Goal: Task Accomplishment & Management: Manage account settings

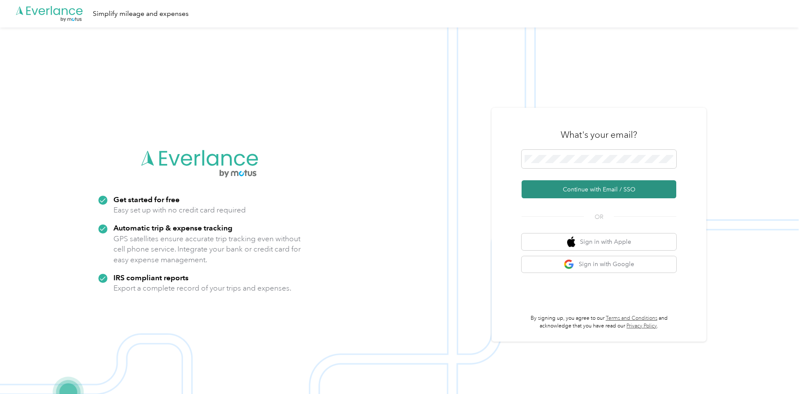
click at [552, 183] on button "Continue with Email / SSO" at bounding box center [598, 189] width 155 height 18
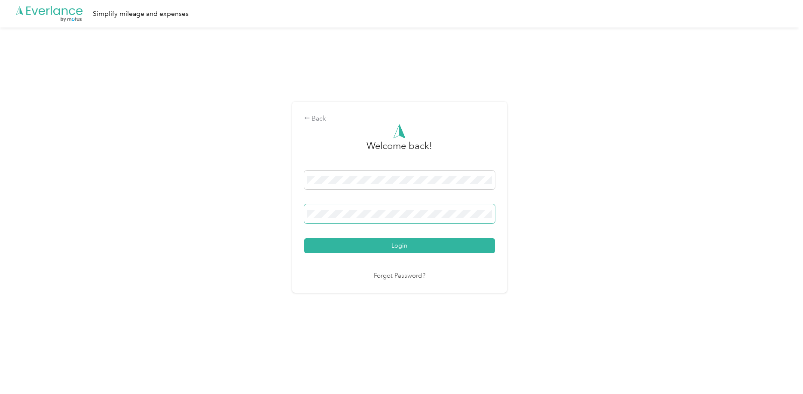
click at [304, 238] on button "Login" at bounding box center [399, 245] width 191 height 15
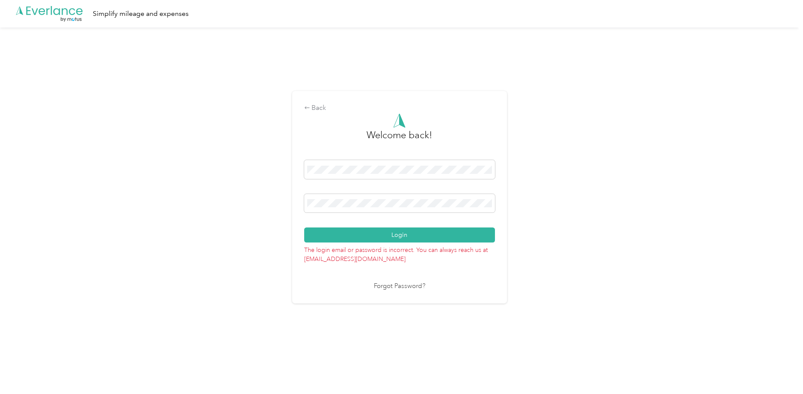
click at [304, 228] on button "Login" at bounding box center [399, 235] width 191 height 15
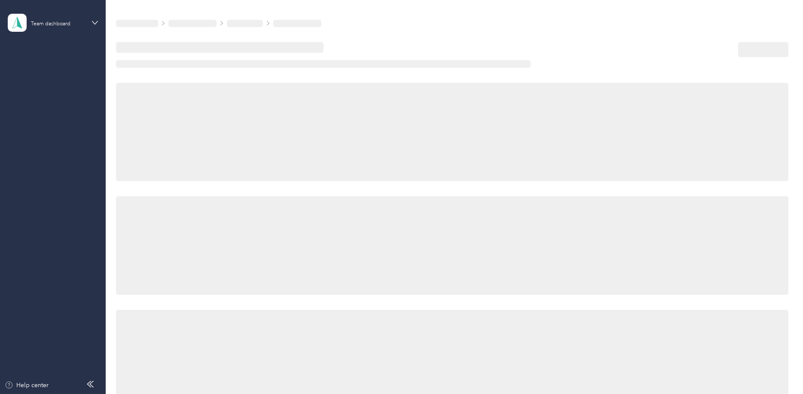
click at [382, 58] on div at bounding box center [427, 55] width 622 height 26
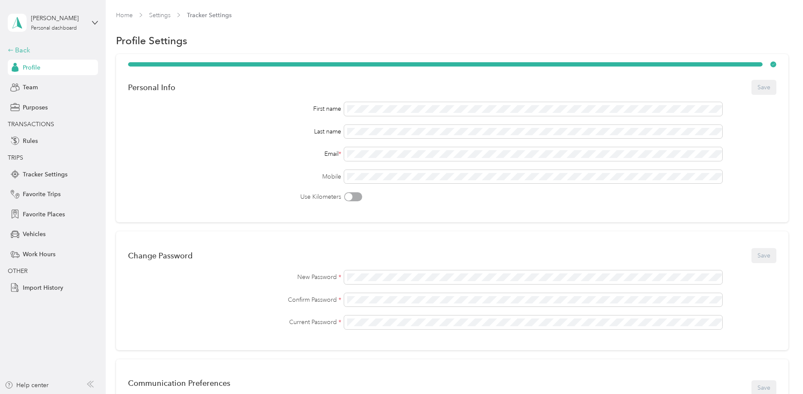
click at [37, 52] on div "Back" at bounding box center [51, 50] width 86 height 10
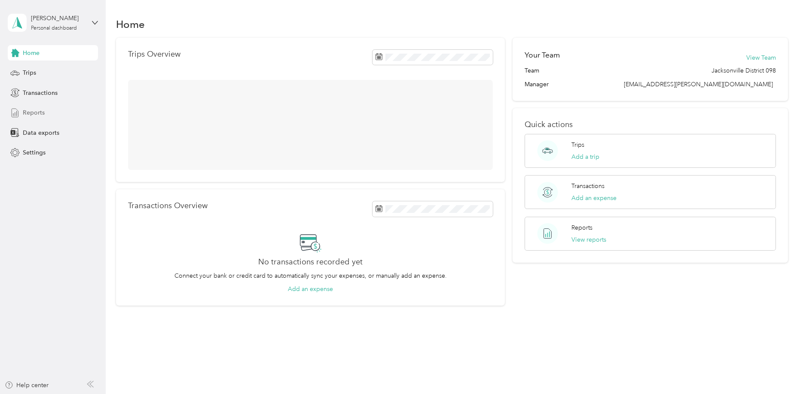
click at [52, 115] on div "Reports" at bounding box center [53, 112] width 90 height 15
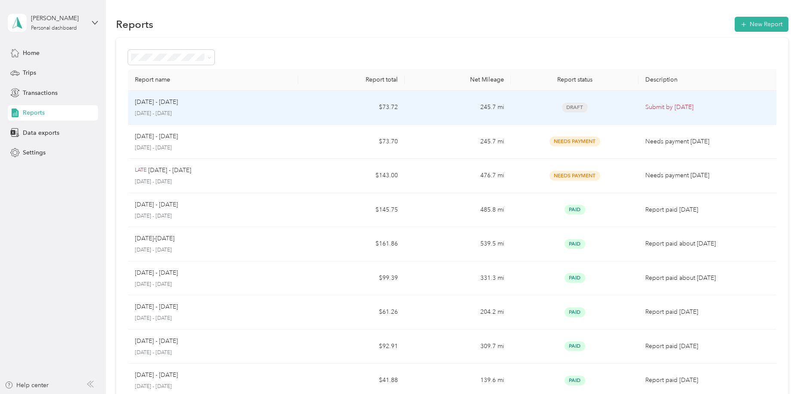
click at [445, 98] on td "245.7 mi" at bounding box center [458, 108] width 107 height 34
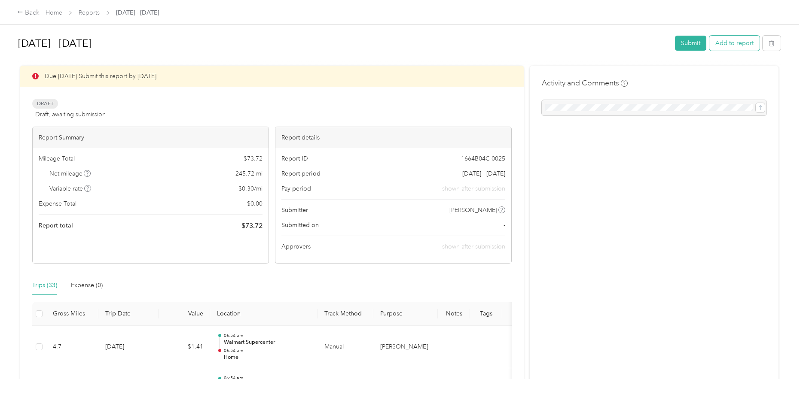
click at [728, 48] on button "Add to report" at bounding box center [734, 43] width 50 height 15
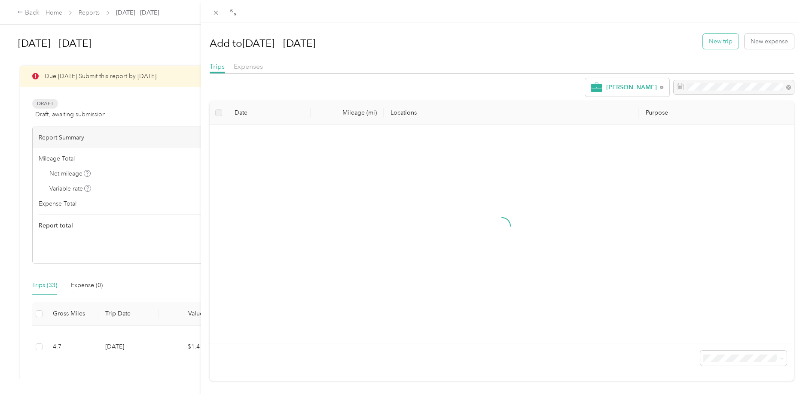
click at [721, 44] on button "New trip" at bounding box center [721, 41] width 36 height 15
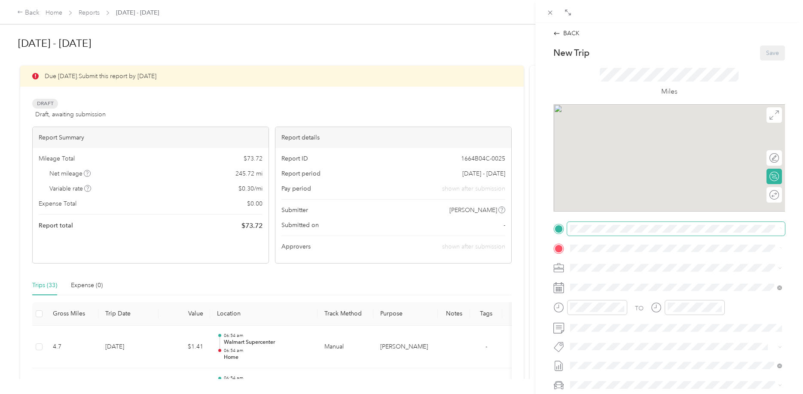
click at [584, 225] on span at bounding box center [676, 229] width 218 height 14
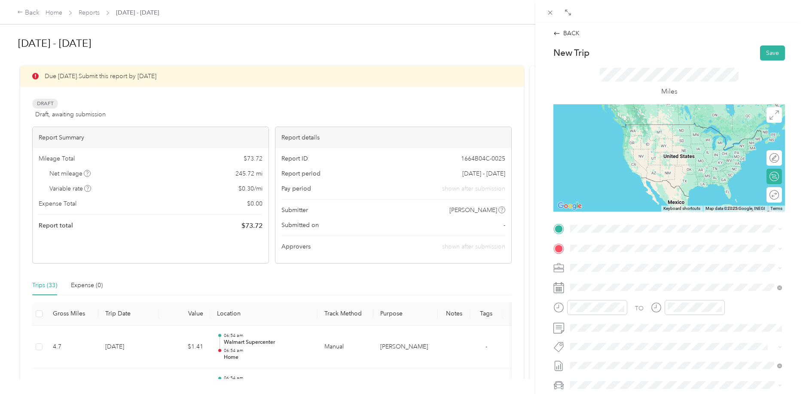
click at [613, 270] on span "[STREET_ADDRESS][PERSON_NAME][US_STATE]" at bounding box center [653, 271] width 134 height 7
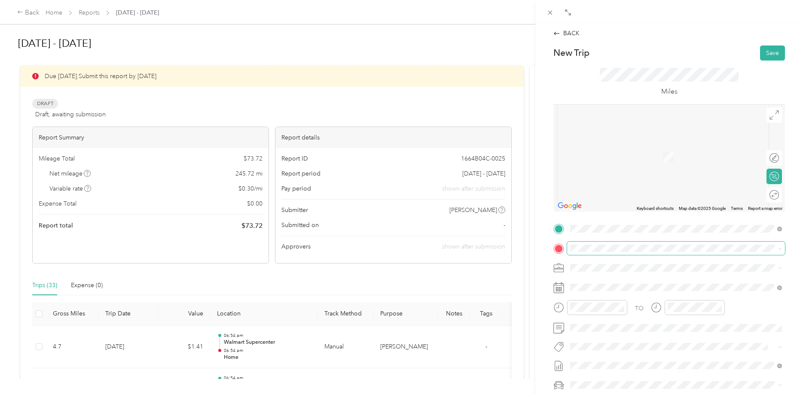
click at [596, 253] on span at bounding box center [676, 249] width 218 height 14
click at [626, 290] on div "TEAM Walmart Supercenter [STREET_ADDRESS][PERSON_NAME]" at bounding box center [637, 289] width 102 height 21
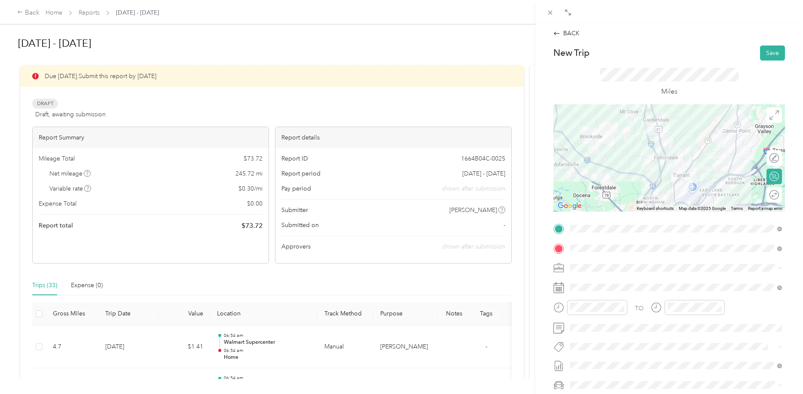
click at [675, 186] on div at bounding box center [669, 157] width 232 height 107
click at [674, 183] on div at bounding box center [669, 157] width 232 height 107
click at [672, 184] on div at bounding box center [669, 157] width 232 height 107
click at [778, 49] on button "Save" at bounding box center [772, 53] width 25 height 15
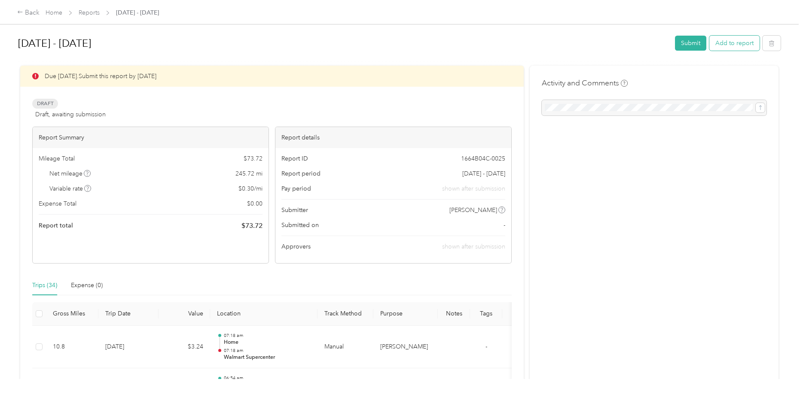
click at [733, 41] on button "Add to report" at bounding box center [734, 43] width 50 height 15
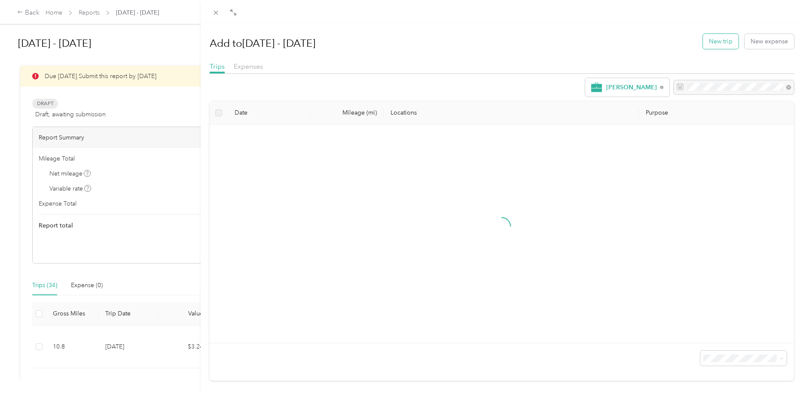
click at [722, 39] on button "New trip" at bounding box center [721, 41] width 36 height 15
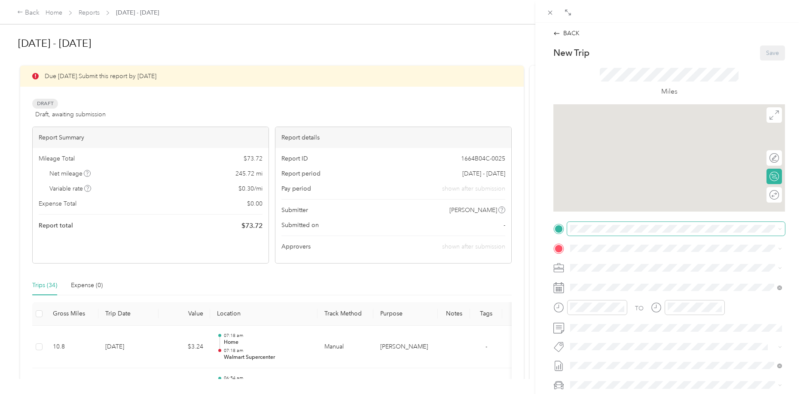
click at [588, 236] on div "TO Add photo" at bounding box center [669, 325] width 232 height 207
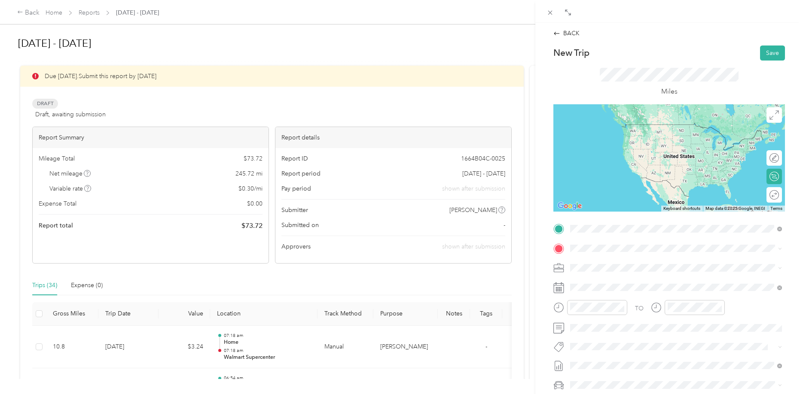
click at [616, 271] on div "TEAM Walmart Supercenter [STREET_ADDRESS][PERSON_NAME]" at bounding box center [637, 269] width 102 height 21
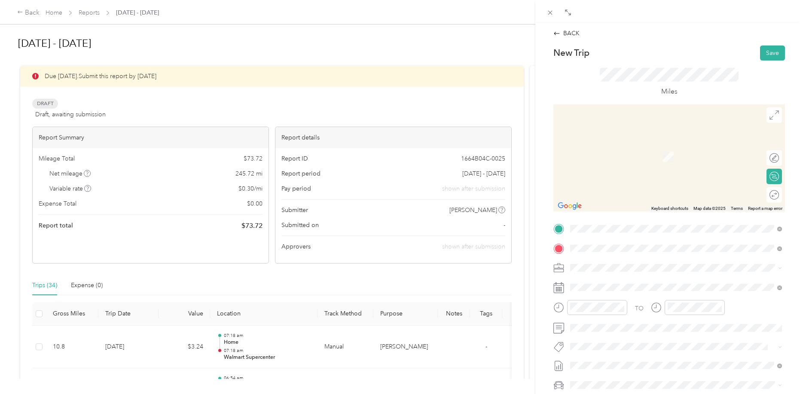
click at [604, 278] on div "TEAM Walmart Neighborhood Mkt [STREET_ADDRESS][GEOGRAPHIC_DATA], [GEOGRAPHIC_DA…" at bounding box center [676, 289] width 206 height 24
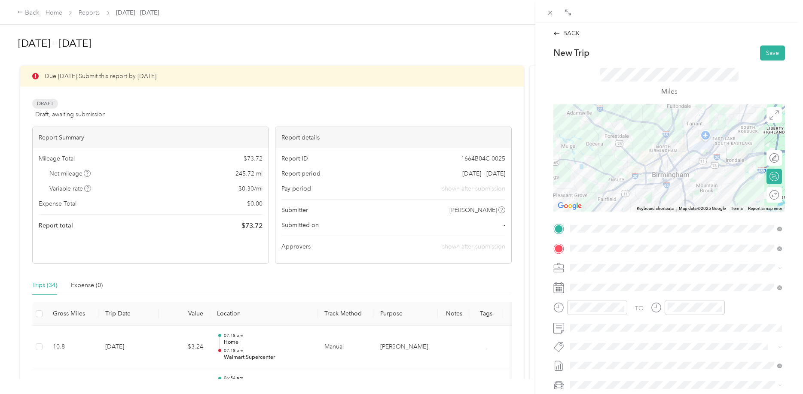
click at [678, 108] on div at bounding box center [669, 157] width 232 height 107
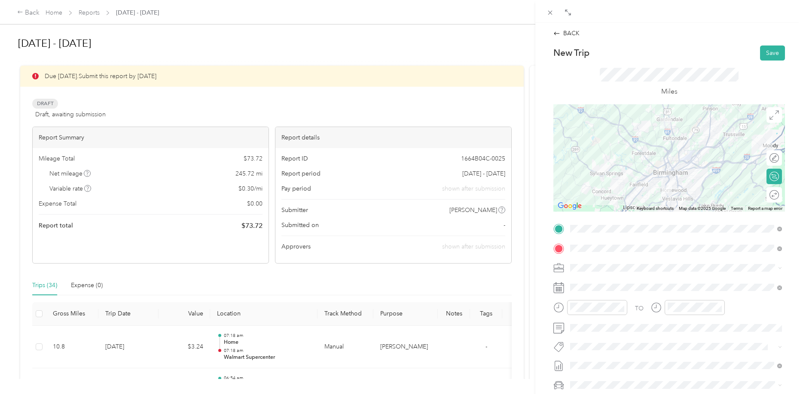
click at [677, 177] on div at bounding box center [669, 157] width 232 height 107
click at [771, 49] on button "Save" at bounding box center [772, 53] width 25 height 15
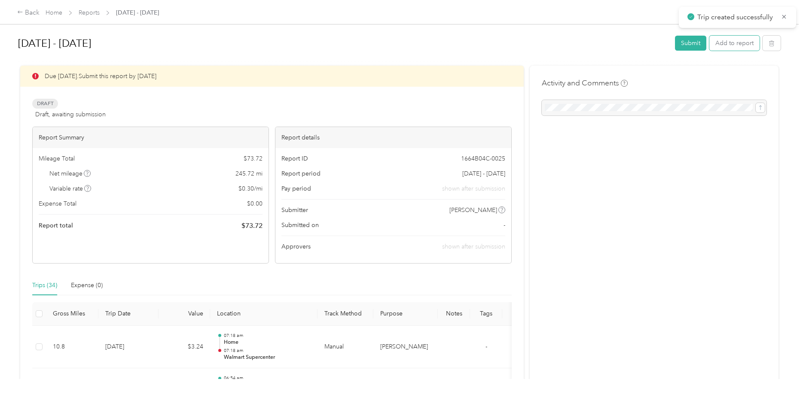
click at [729, 39] on button "Add to report" at bounding box center [734, 43] width 50 height 15
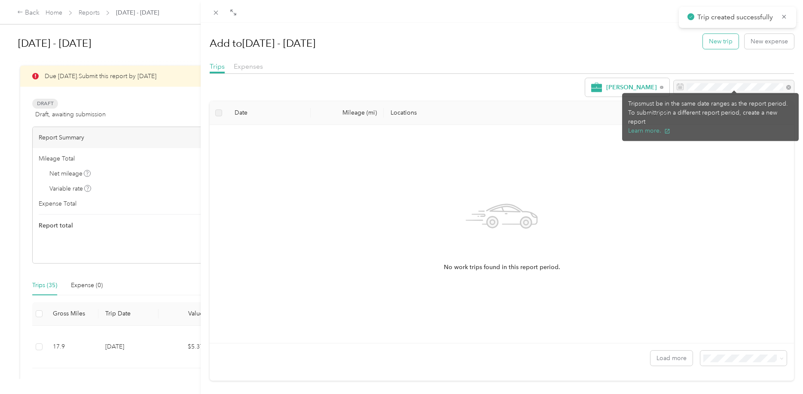
click at [719, 41] on button "New trip" at bounding box center [721, 41] width 36 height 15
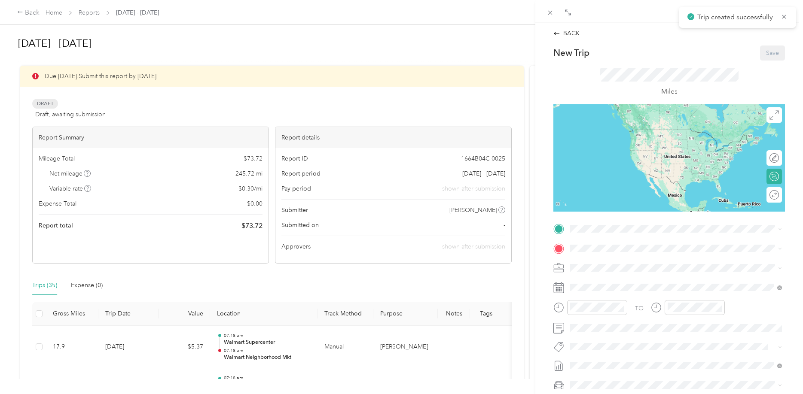
click at [602, 221] on div "New Trip Save This trip cannot be edited because it is either under review, app…" at bounding box center [669, 238] width 232 height 384
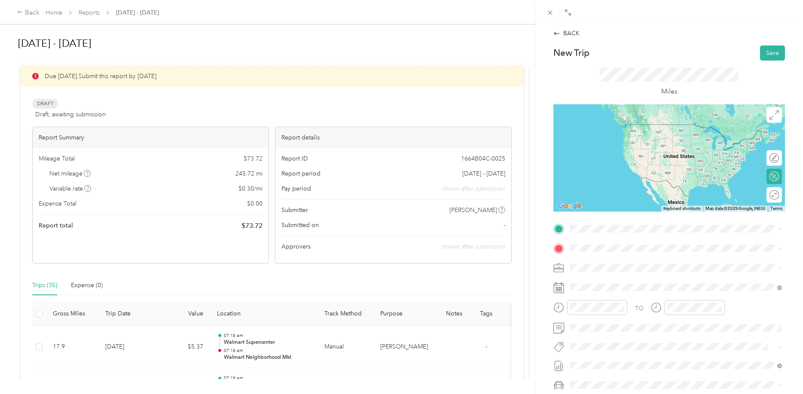
click at [613, 258] on div "TEAM Walmart Neighborhood Mkt [STREET_ADDRESS][GEOGRAPHIC_DATA], [GEOGRAPHIC_DA…" at bounding box center [676, 269] width 206 height 24
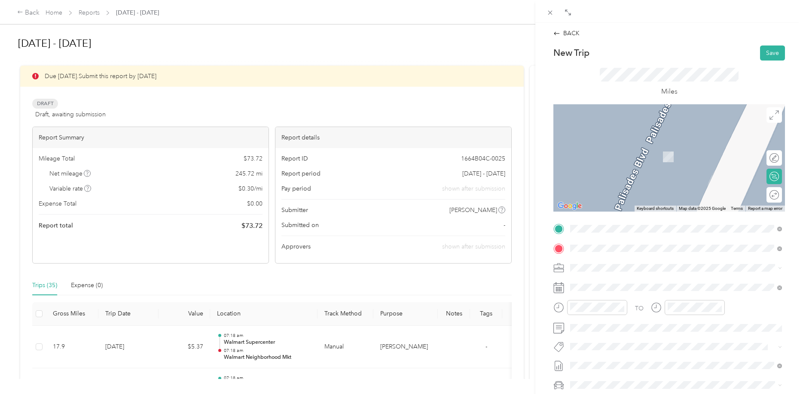
click at [655, 283] on strong "Walmart Supercenter" at bounding box center [645, 284] width 59 height 8
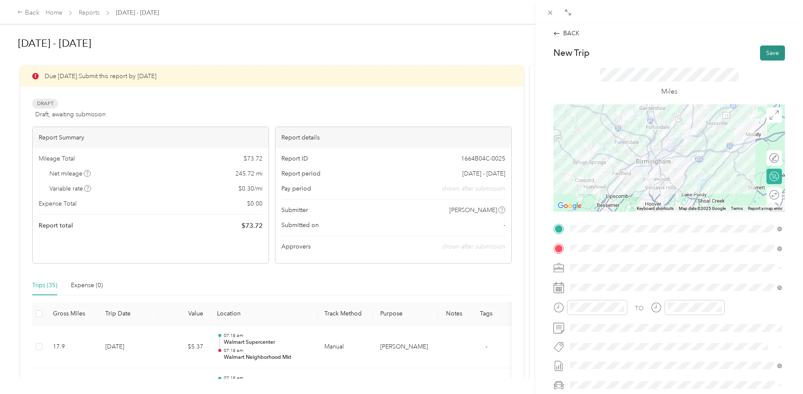
click at [769, 52] on button "Save" at bounding box center [772, 53] width 25 height 15
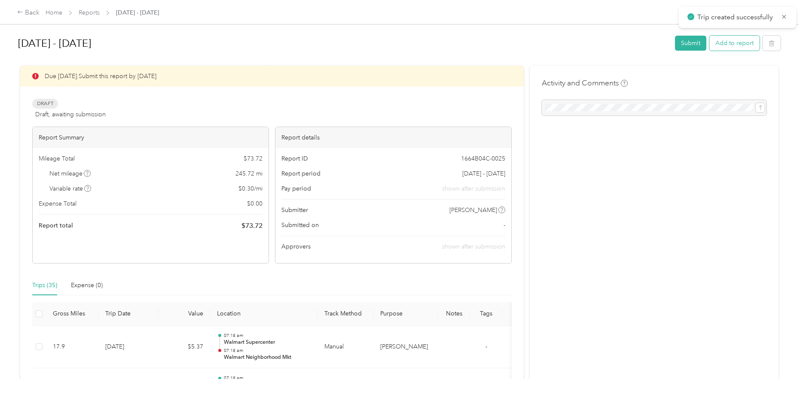
click at [740, 38] on button "Add to report" at bounding box center [734, 43] width 50 height 15
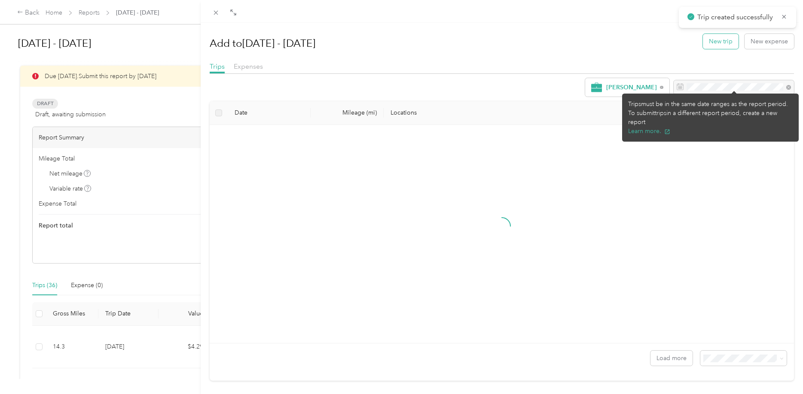
click at [727, 39] on button "New trip" at bounding box center [721, 41] width 36 height 15
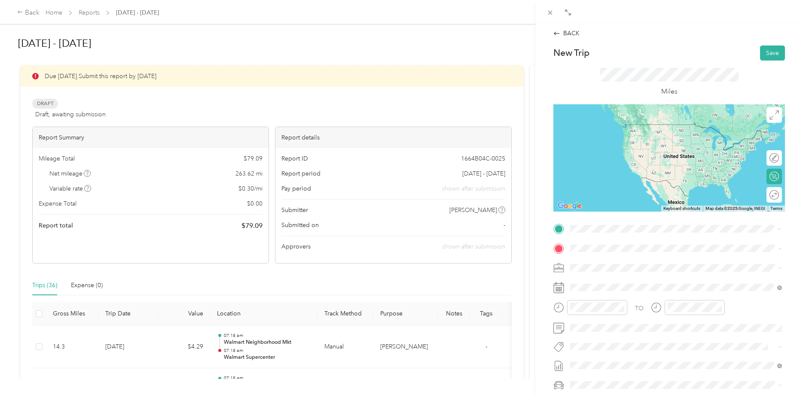
click at [641, 263] on strong "Walmart Supercenter" at bounding box center [645, 265] width 59 height 8
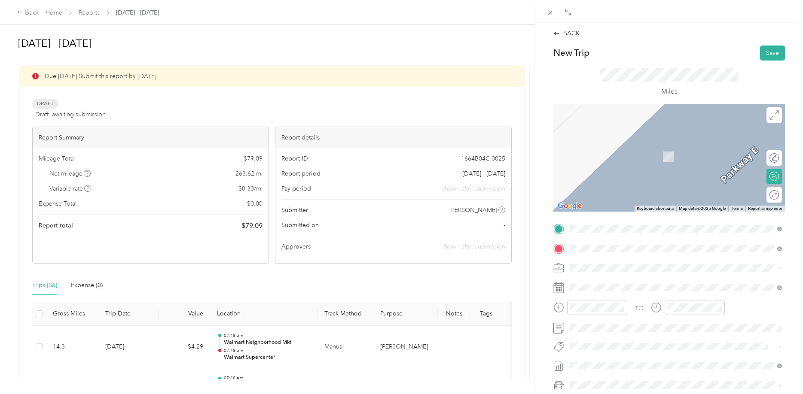
click at [617, 285] on div "Home [STREET_ADDRESS][PERSON_NAME][US_STATE]" at bounding box center [653, 288] width 134 height 18
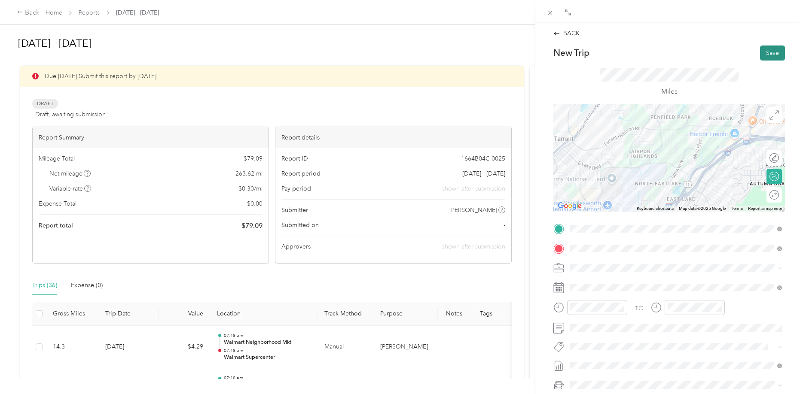
click at [769, 58] on button "Save" at bounding box center [772, 53] width 25 height 15
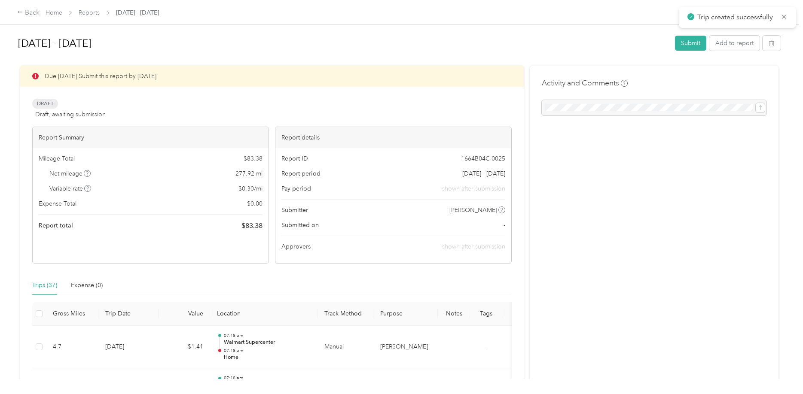
drag, startPoint x: 248, startPoint y: 226, endPoint x: 228, endPoint y: 220, distance: 21.1
click at [228, 220] on div "Mileage Total $ 83.38 Net mileage 277.92 mi Variable rate $ 0.30 / mi Expense T…" at bounding box center [151, 192] width 236 height 89
